Goal: Check status

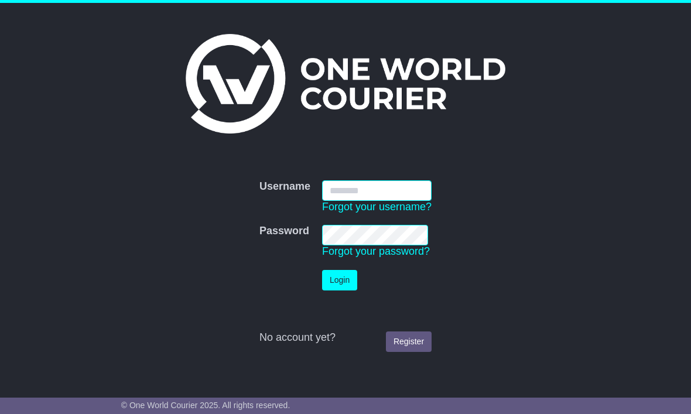
type input "**********"
click at [342, 279] on button "Login" at bounding box center [339, 280] width 35 height 21
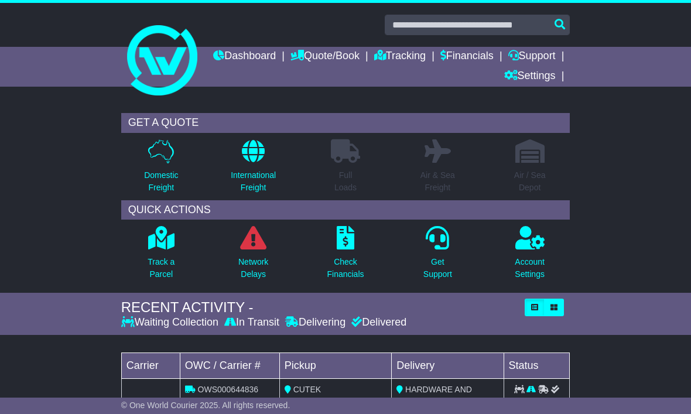
click at [165, 244] on icon at bounding box center [161, 237] width 26 height 23
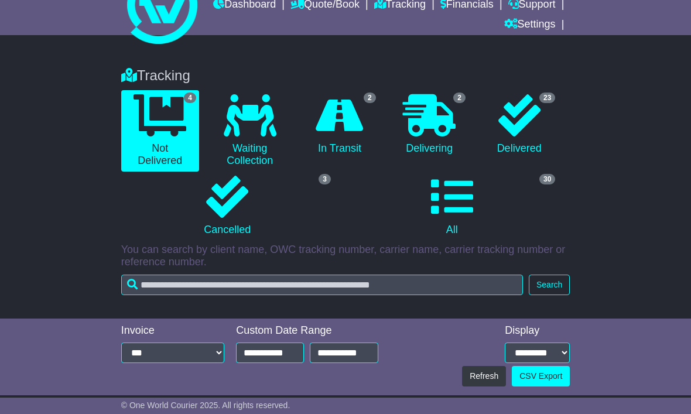
scroll to position [43, 0]
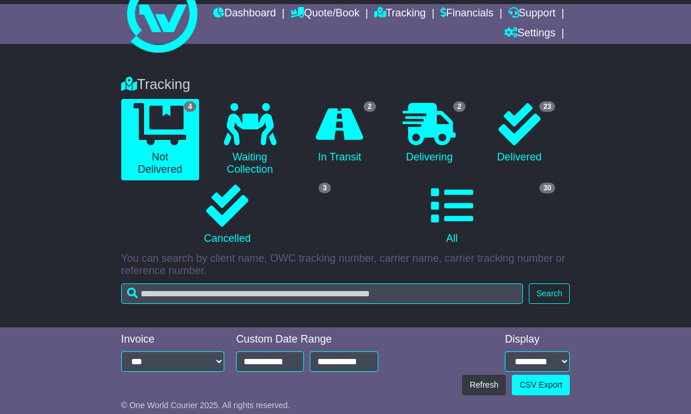
click at [435, 128] on icon at bounding box center [429, 124] width 53 height 42
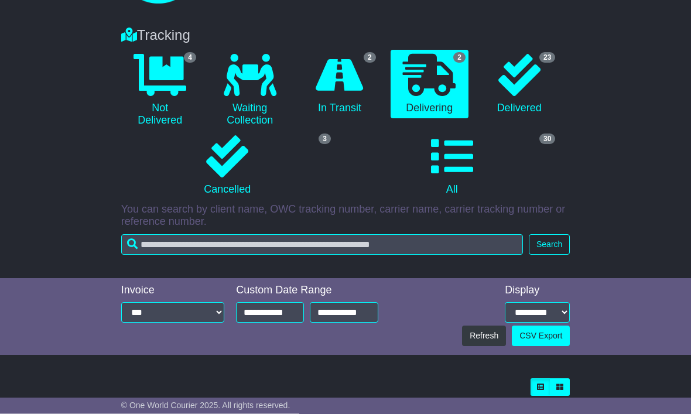
scroll to position [91, 0]
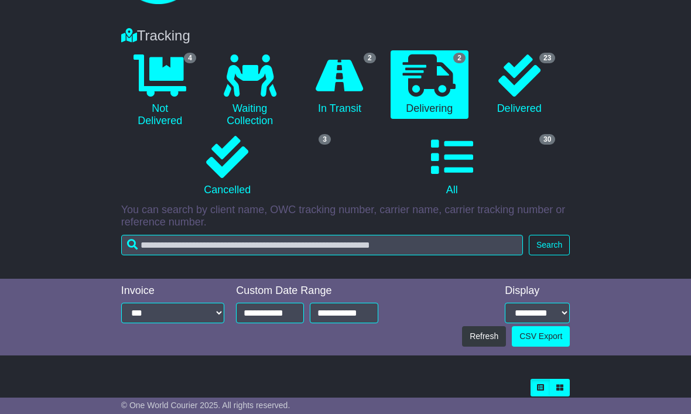
click at [462, 153] on icon at bounding box center [452, 157] width 42 height 42
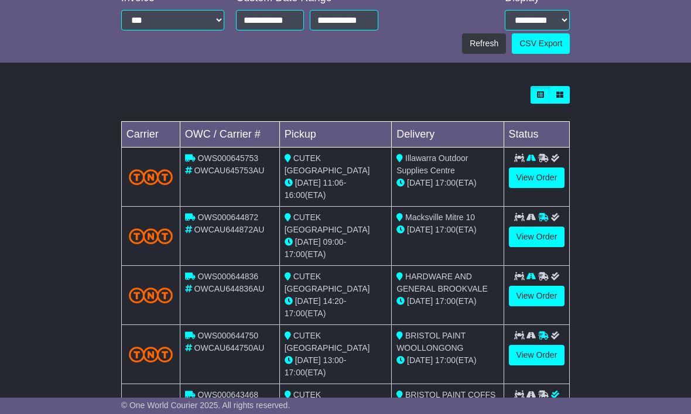
scroll to position [384, 0]
click at [547, 345] on link "View Order" at bounding box center [537, 355] width 56 height 21
